Goal: Complete application form

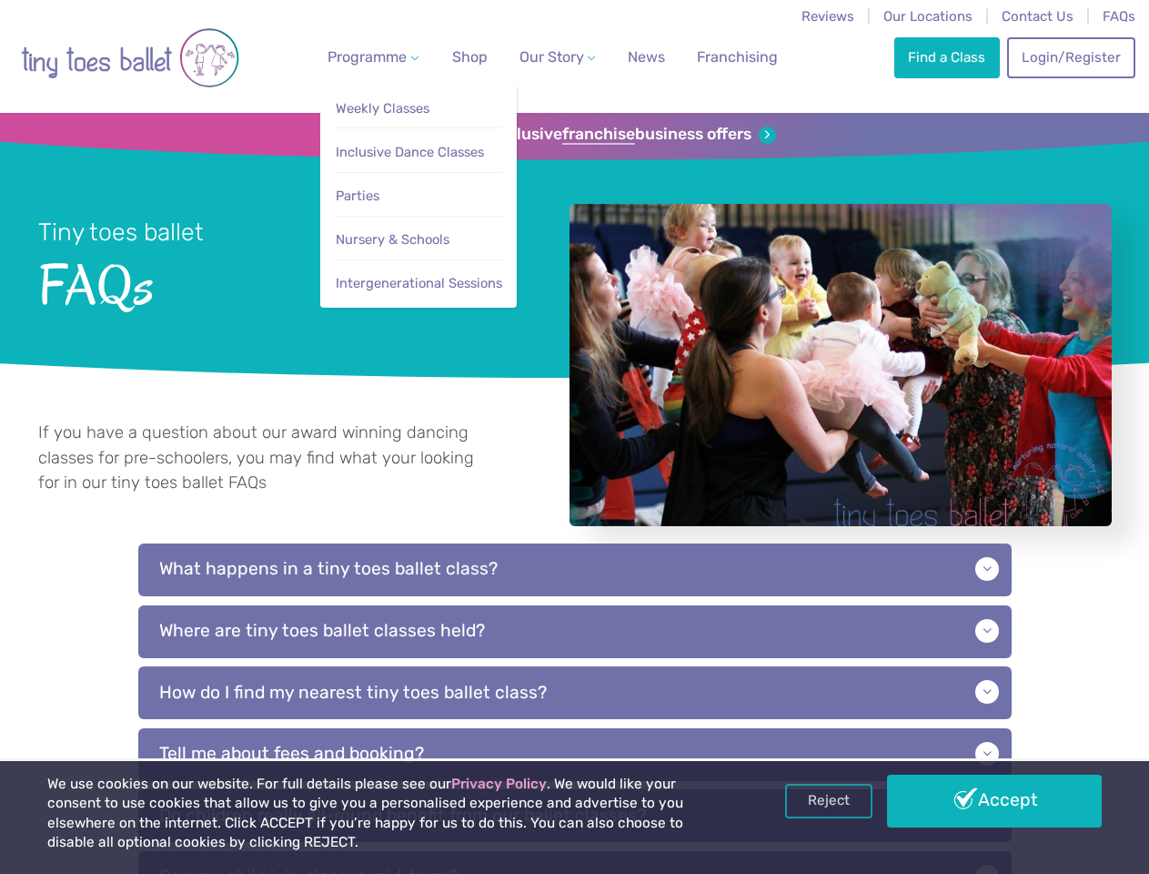
click at [369, 56] on span "Programme" at bounding box center [367, 56] width 79 height 17
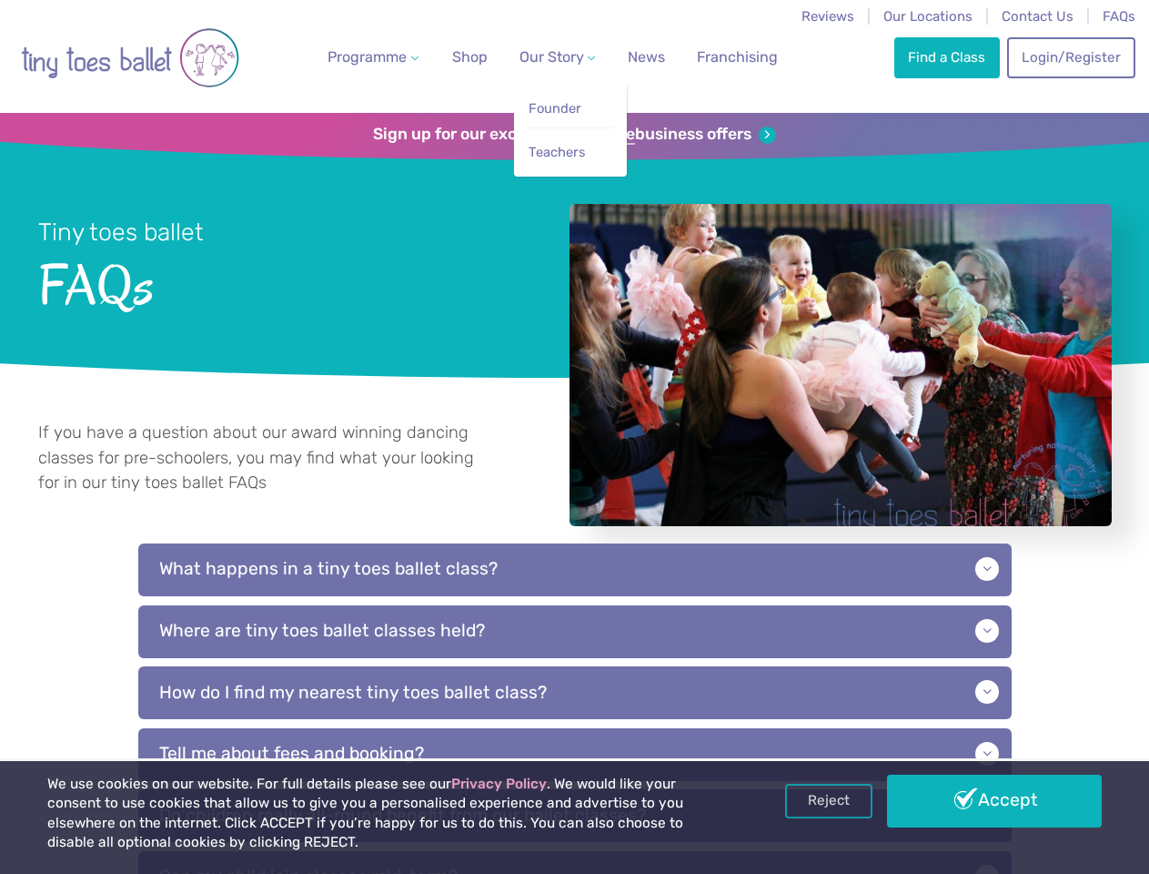
click at [541, 56] on span "Our Story" at bounding box center [552, 56] width 65 height 17
click at [574, 135] on strong "franchise" at bounding box center [598, 135] width 73 height 20
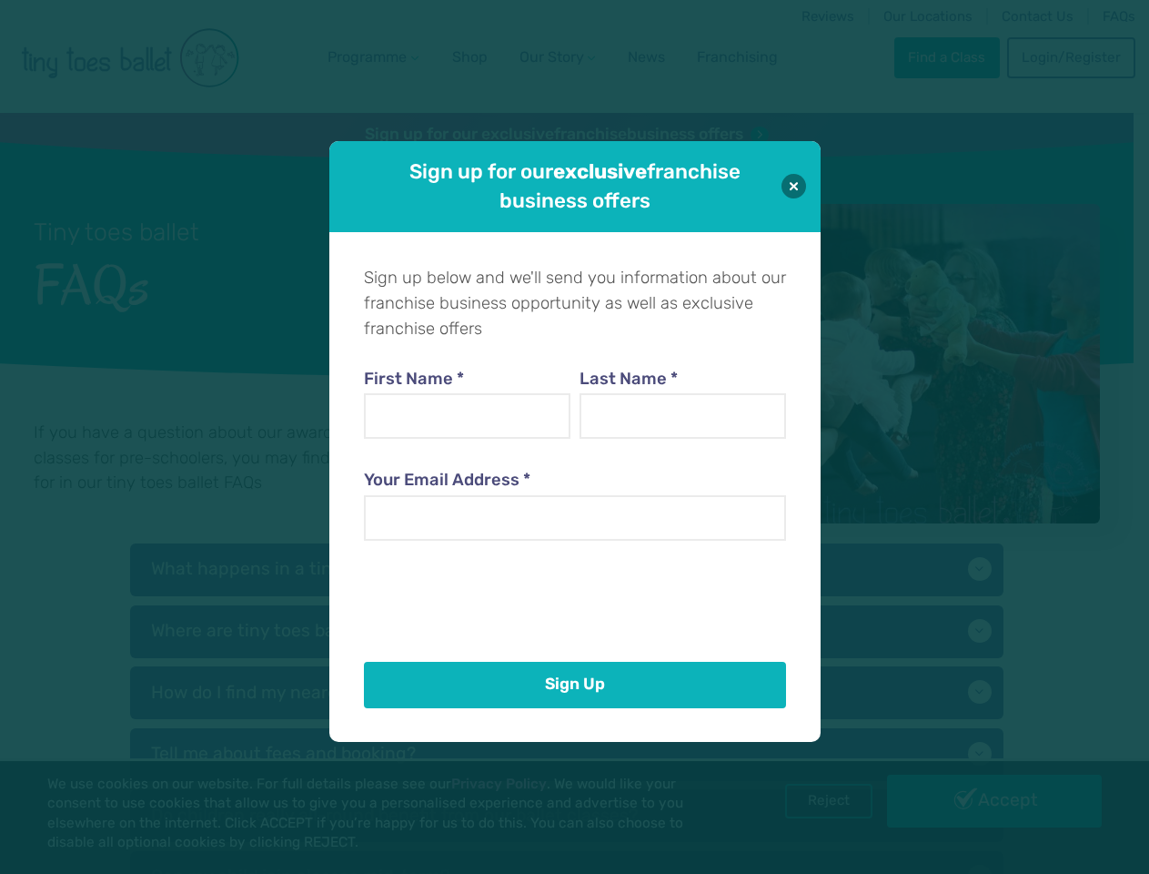
click at [575, 590] on iframe at bounding box center [502, 597] width 277 height 71
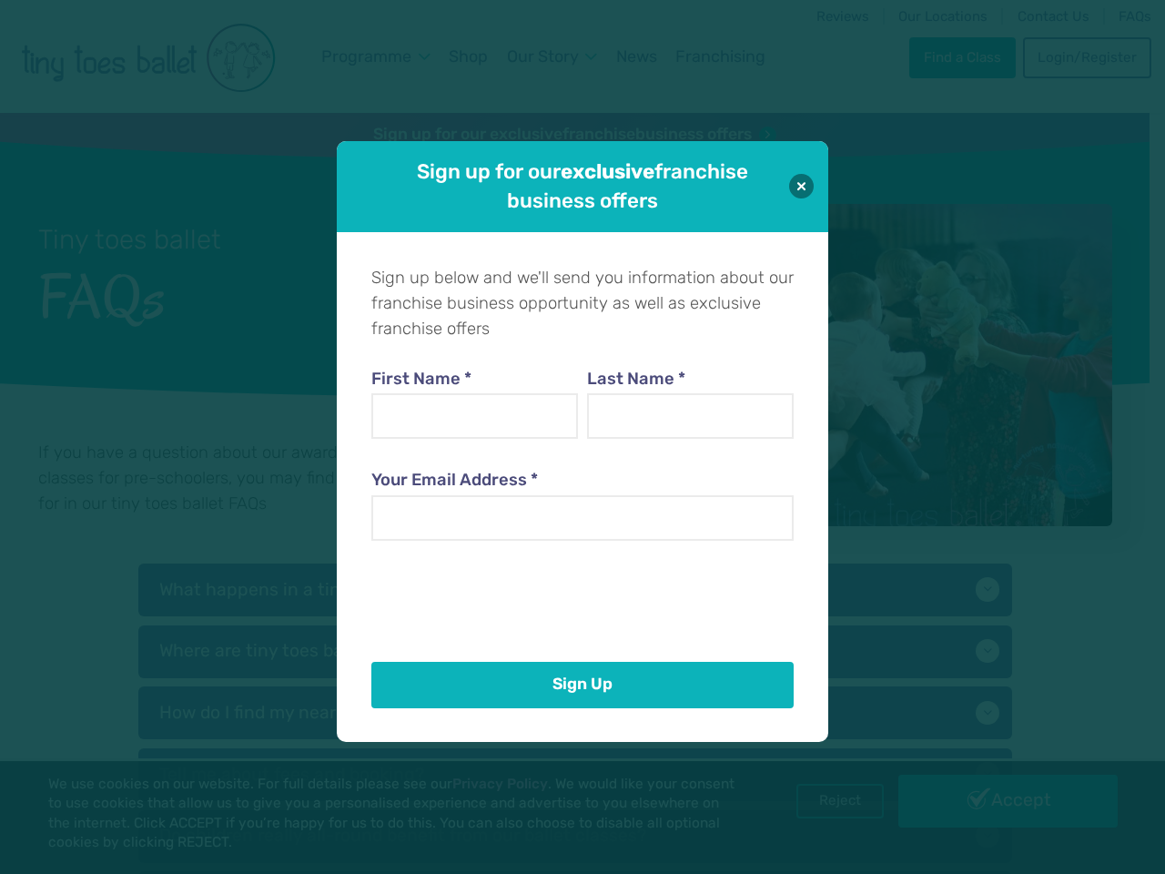
click at [575, 652] on div "First Name * Last Name * Your Email Address *" at bounding box center [582, 495] width 422 height 316
click at [575, 708] on button "Sign Up" at bounding box center [582, 685] width 422 height 46
click at [829, 801] on div "Sign up for our exclusive franchise business offers Sign up below and we'll sen…" at bounding box center [582, 437] width 1165 height 874
click at [995, 801] on div "Sign up for our exclusive franchise business offers Sign up below and we'll sen…" at bounding box center [582, 437] width 1165 height 874
